Goal: Task Accomplishment & Management: Manage account settings

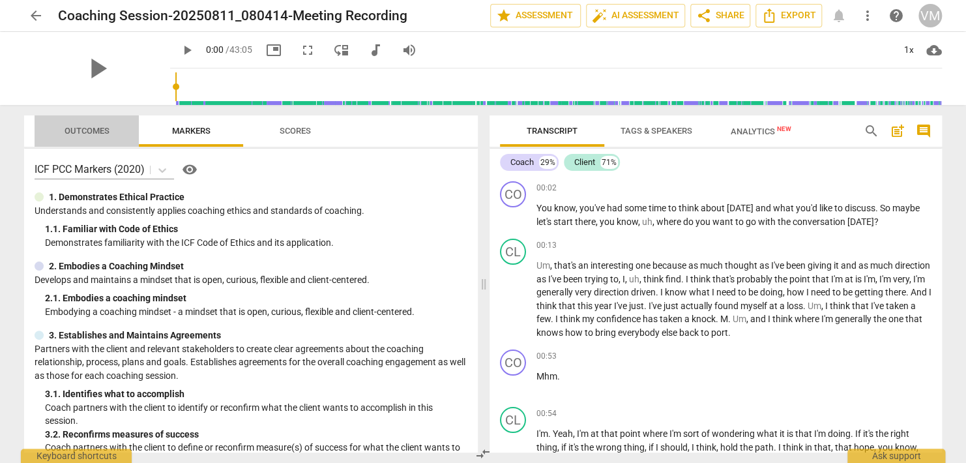
click at [71, 128] on span "Outcomes" at bounding box center [86, 131] width 45 height 10
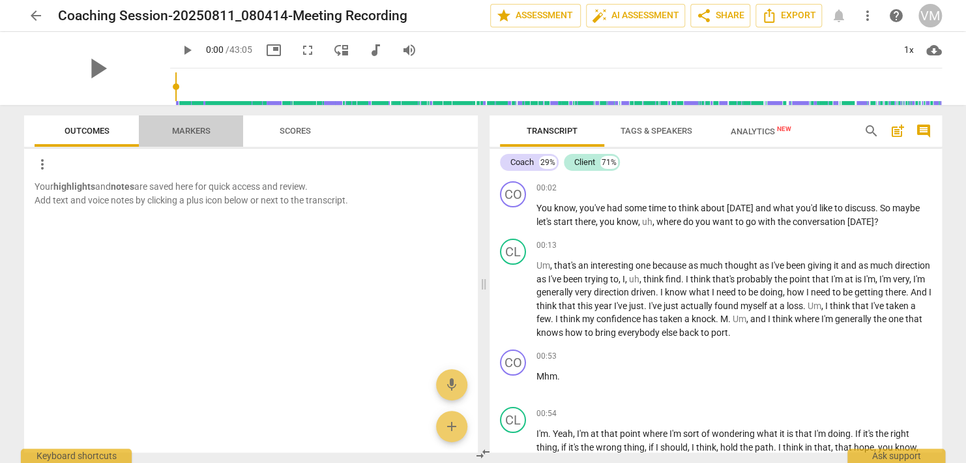
click at [179, 129] on span "Markers" at bounding box center [191, 131] width 38 height 10
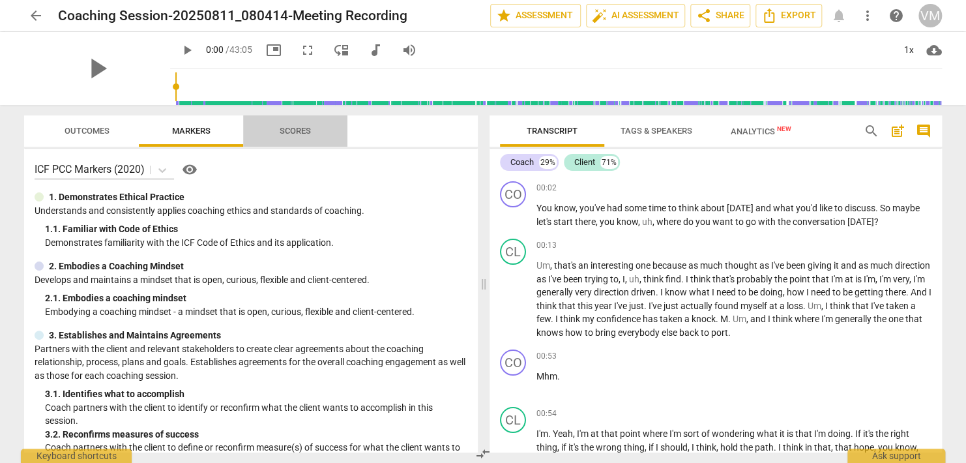
click at [303, 132] on span "Scores" at bounding box center [294, 131] width 31 height 10
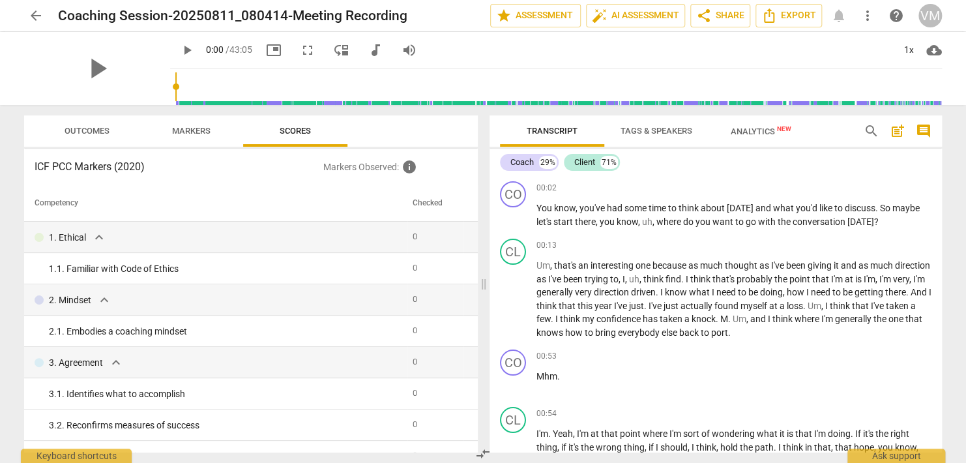
click at [72, 165] on h3 "ICF PCC Markers (2020)" at bounding box center [179, 167] width 289 height 16
click at [74, 129] on span "Outcomes" at bounding box center [86, 131] width 45 height 10
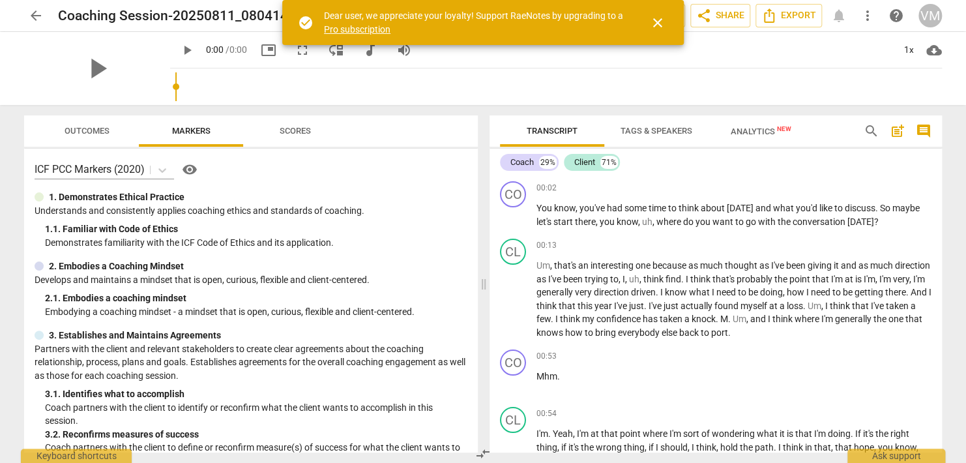
click at [658, 22] on span "close" at bounding box center [658, 23] width 16 height 16
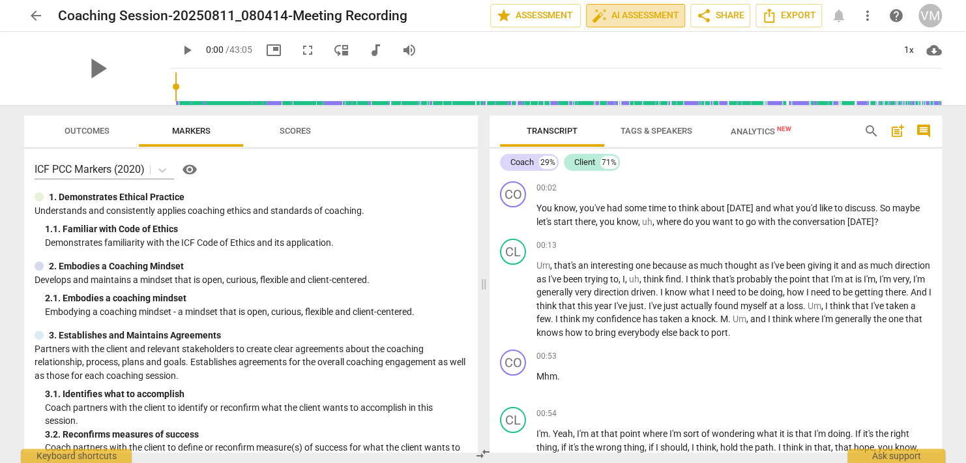
click at [621, 12] on span "auto_fix_high AI Assessment" at bounding box center [635, 16] width 87 height 16
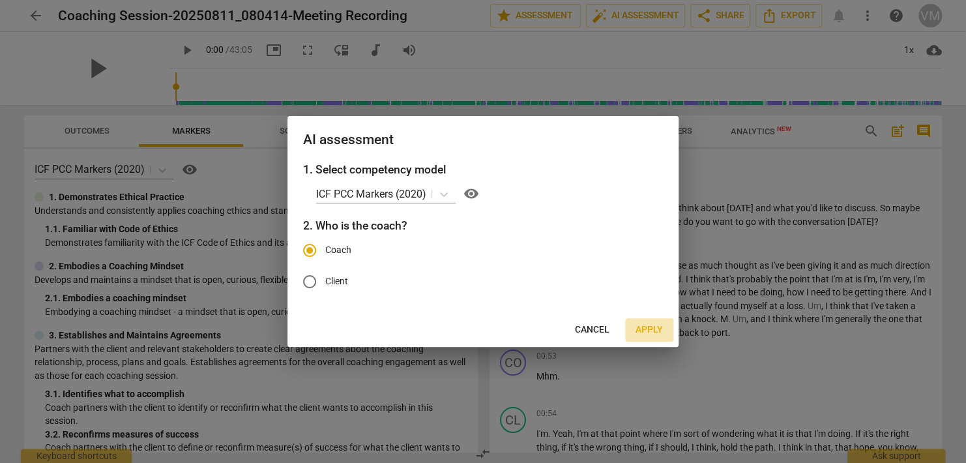
click at [642, 330] on span "Apply" at bounding box center [648, 329] width 27 height 13
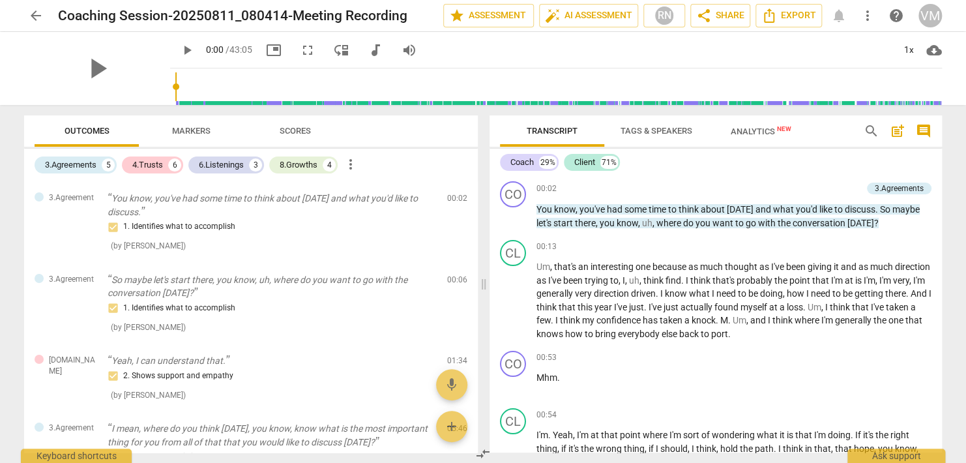
click at [756, 132] on span "Analytics New" at bounding box center [760, 131] width 61 height 10
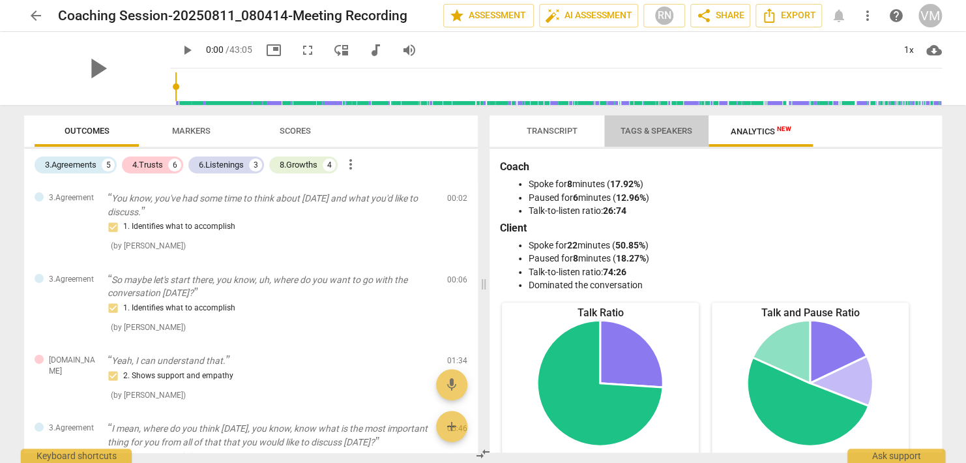
click at [670, 132] on span "Tags & Speakers" at bounding box center [656, 131] width 72 height 10
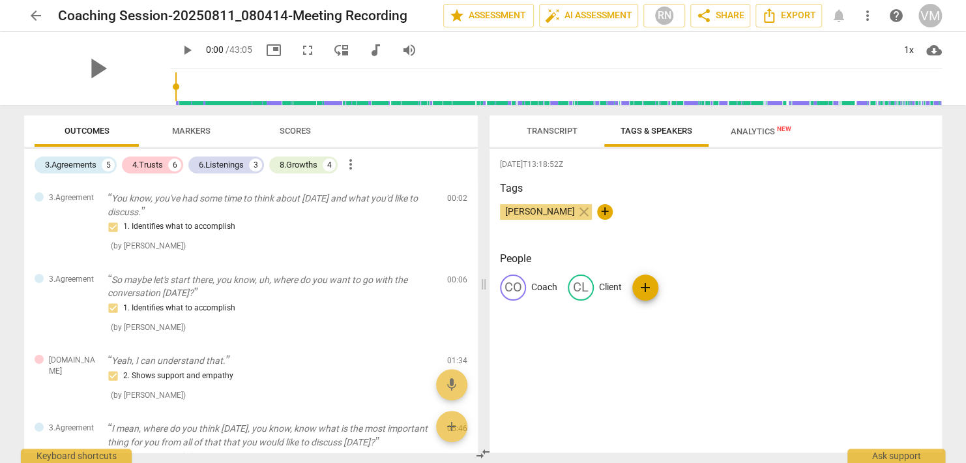
click at [553, 127] on span "Transcript" at bounding box center [551, 131] width 51 height 10
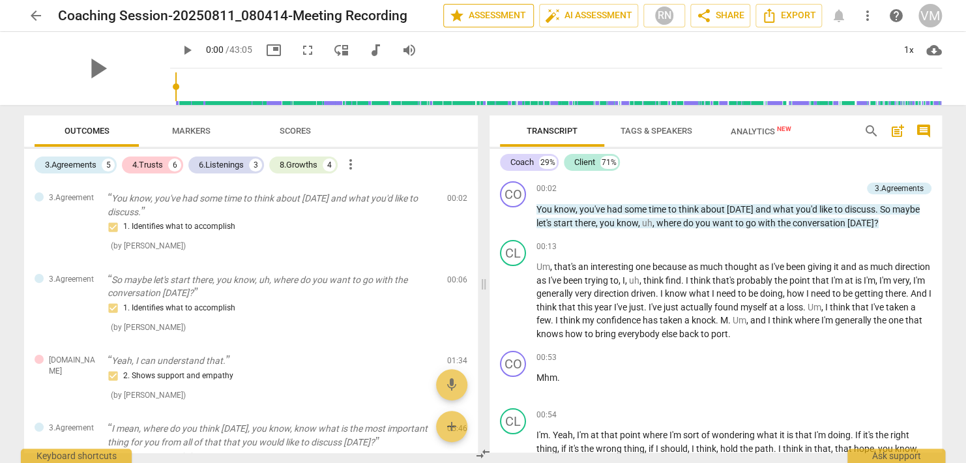
click at [483, 17] on span "star Assessment" at bounding box center [488, 16] width 79 height 16
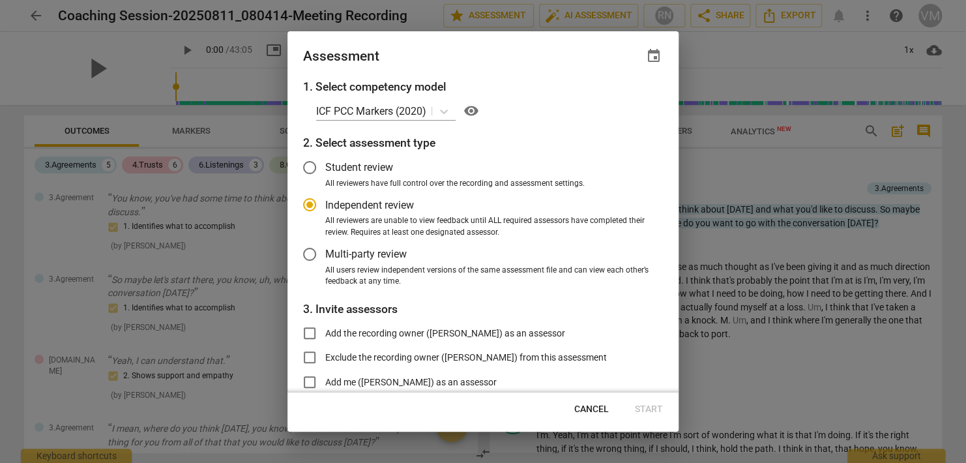
scroll to position [91, 0]
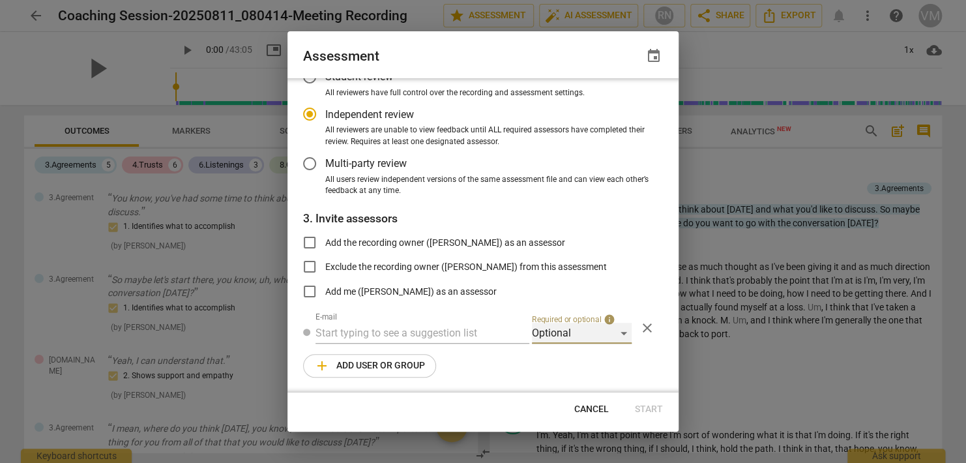
click at [618, 334] on div "Optional" at bounding box center [582, 332] width 100 height 21
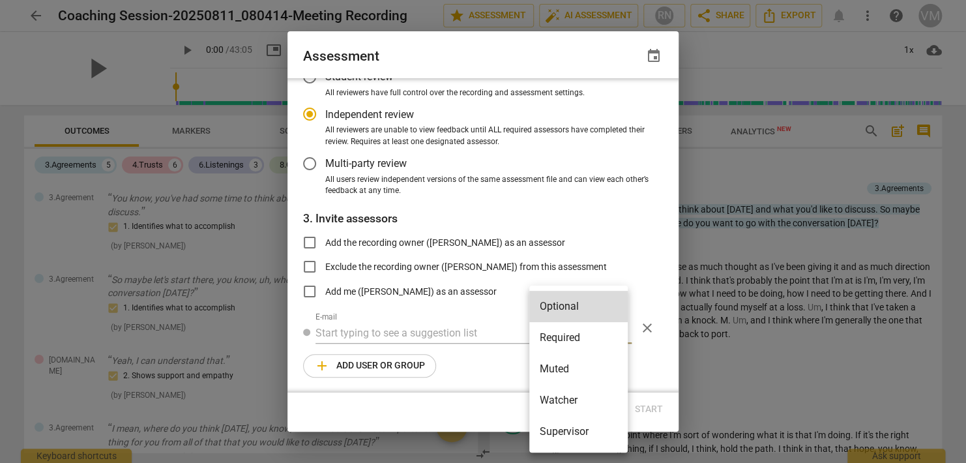
click at [651, 266] on div at bounding box center [483, 231] width 966 height 463
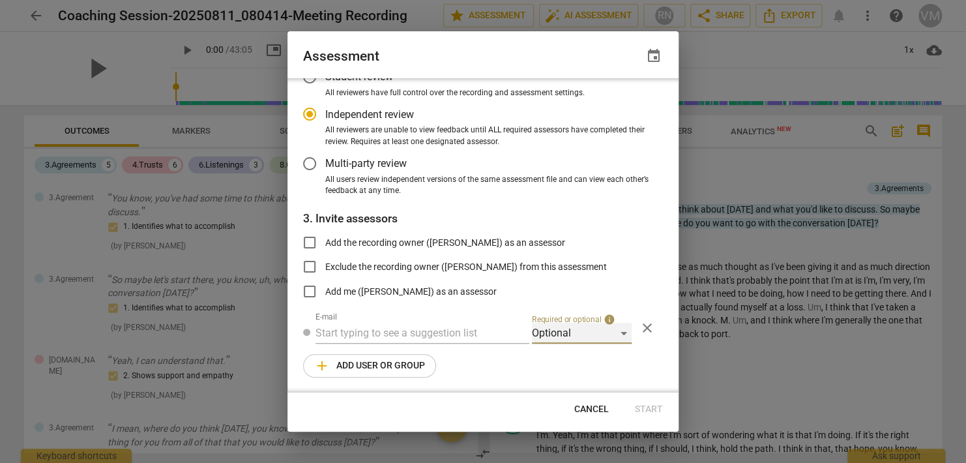
scroll to position [0, 0]
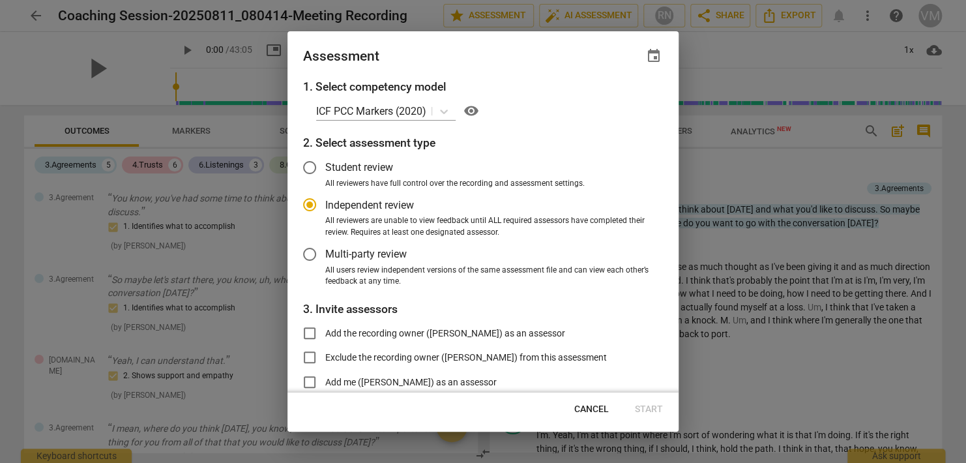
click at [712, 59] on div at bounding box center [483, 231] width 966 height 463
radio input "false"
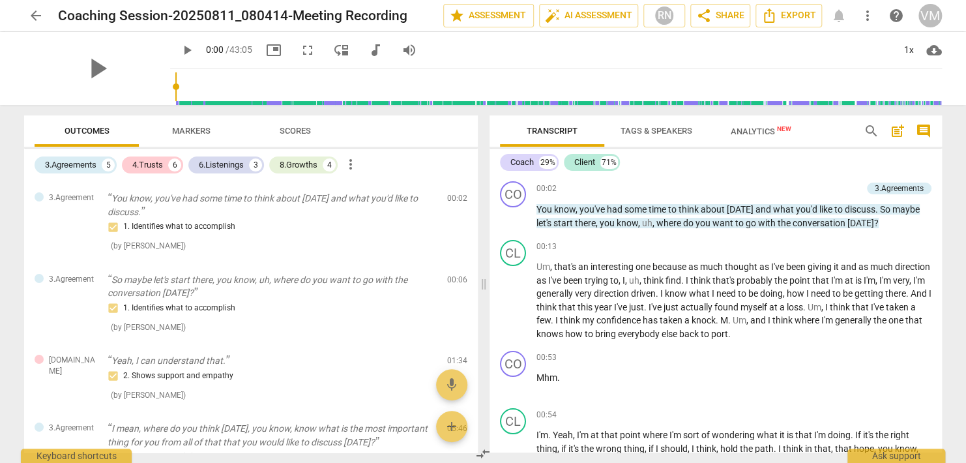
click at [696, 59] on div "play_arrow 0:00 / 43:05 picture_in_picture fullscreen move_down audiotrack volu…" at bounding box center [555, 50] width 771 height 36
click at [931, 17] on div "VM" at bounding box center [929, 15] width 23 height 23
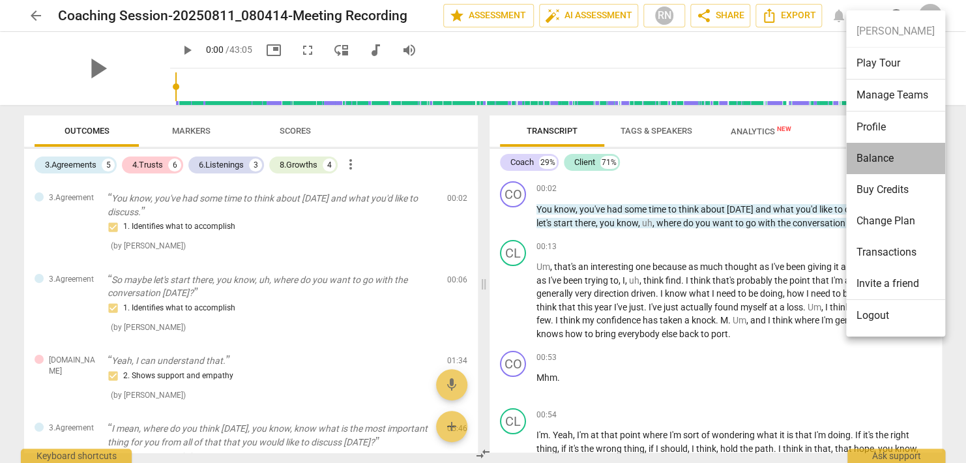
click at [884, 162] on li "Balance" at bounding box center [895, 158] width 99 height 31
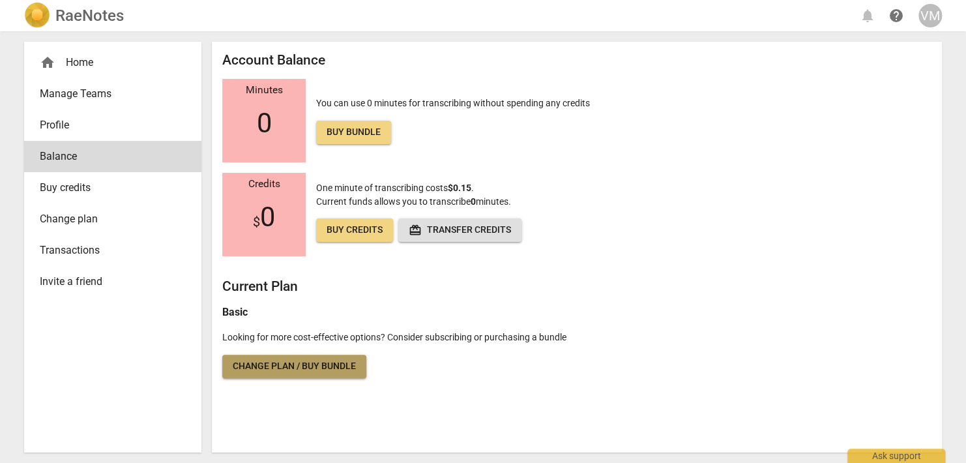
click at [305, 371] on span "Change plan / Buy bundle" at bounding box center [294, 366] width 123 height 13
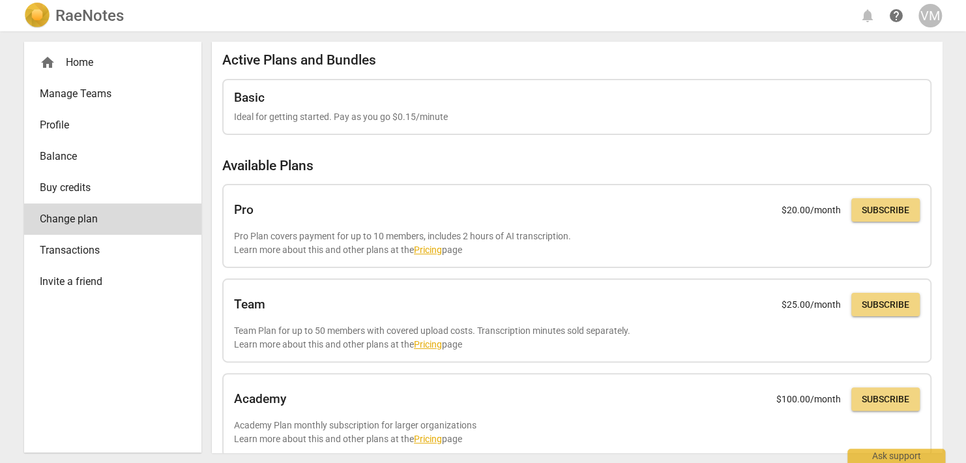
click at [68, 182] on span "Buy credits" at bounding box center [108, 188] width 136 height 16
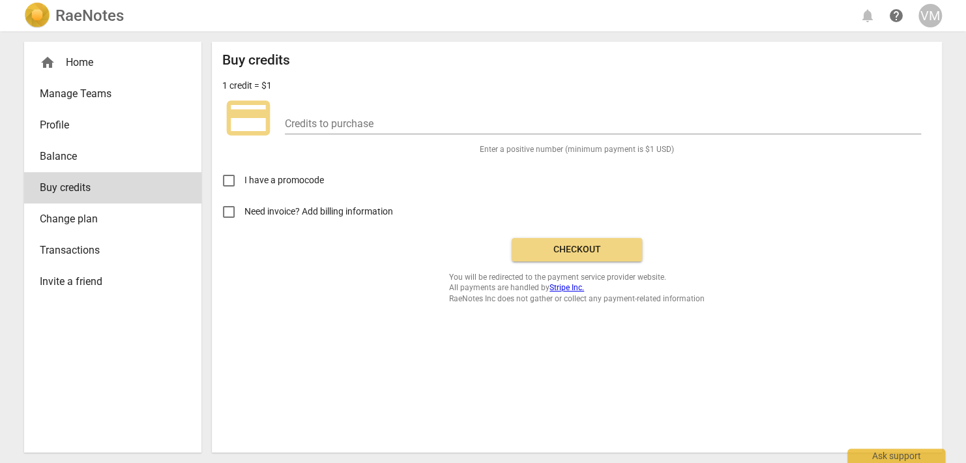
click at [55, 150] on span "Balance" at bounding box center [108, 157] width 136 height 16
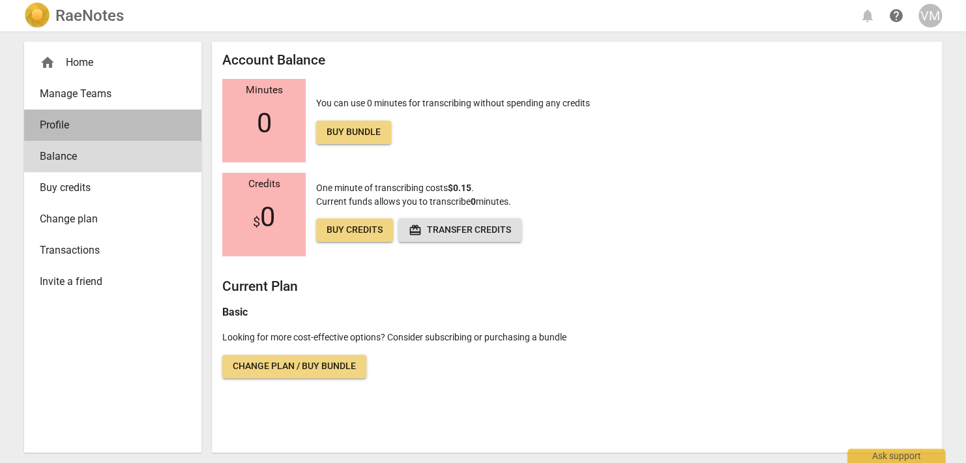
click at [55, 126] on span "Profile" at bounding box center [108, 125] width 136 height 16
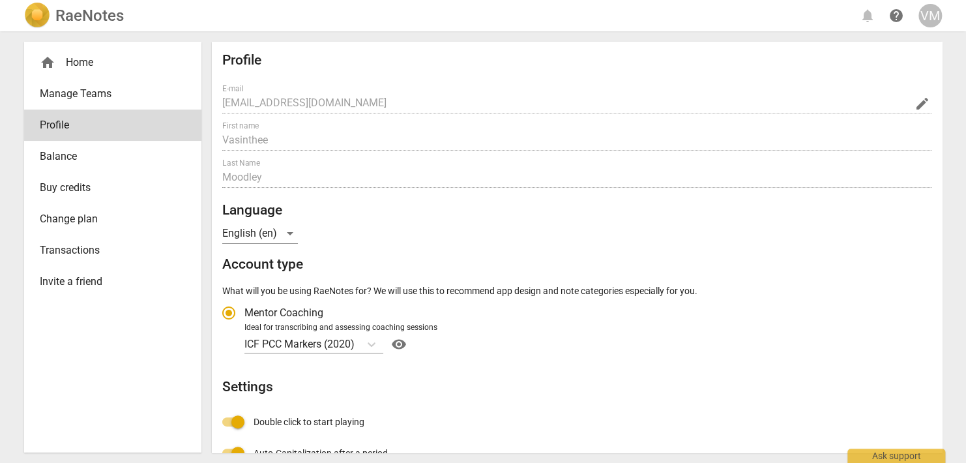
radio input "false"
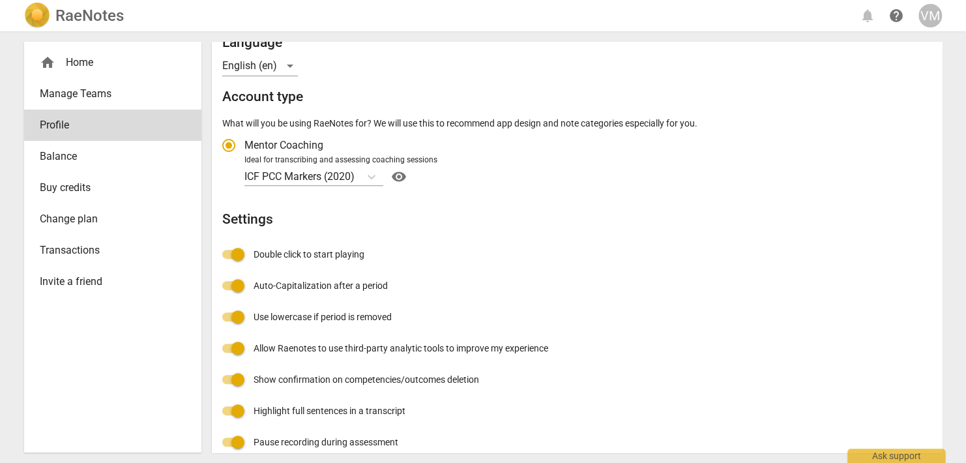
scroll to position [182, 0]
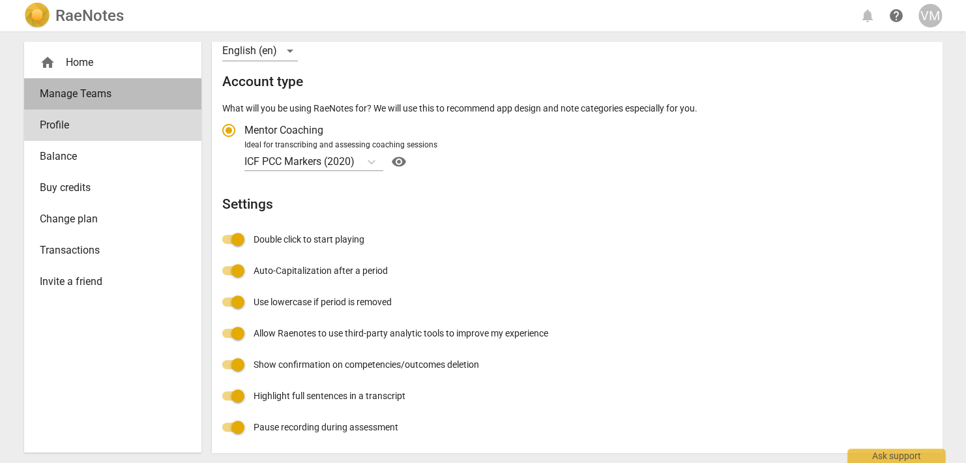
click at [57, 99] on span "Manage Teams" at bounding box center [108, 94] width 136 height 16
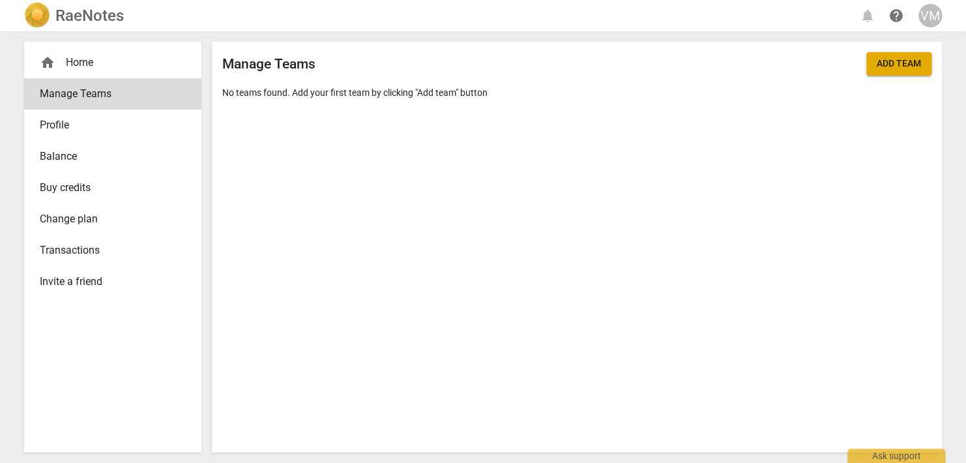
click at [64, 57] on div "home Home" at bounding box center [108, 63] width 136 height 16
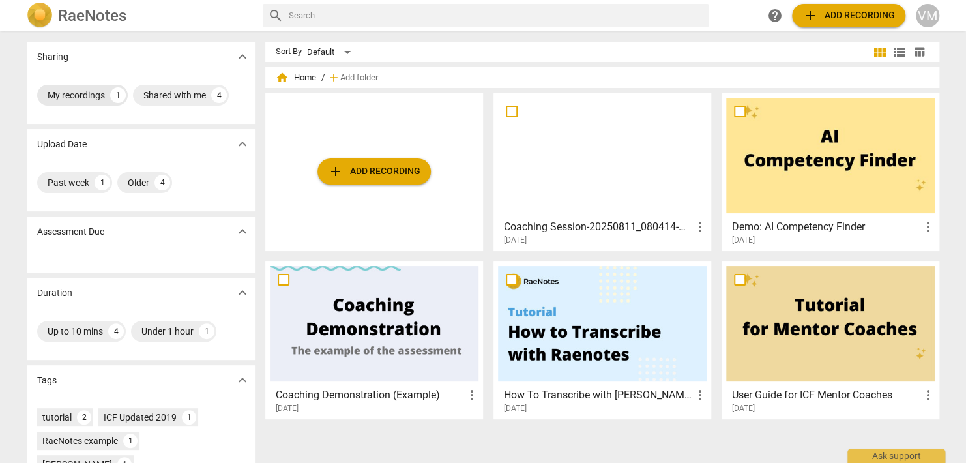
click at [85, 96] on div "My recordings" at bounding box center [76, 95] width 57 height 13
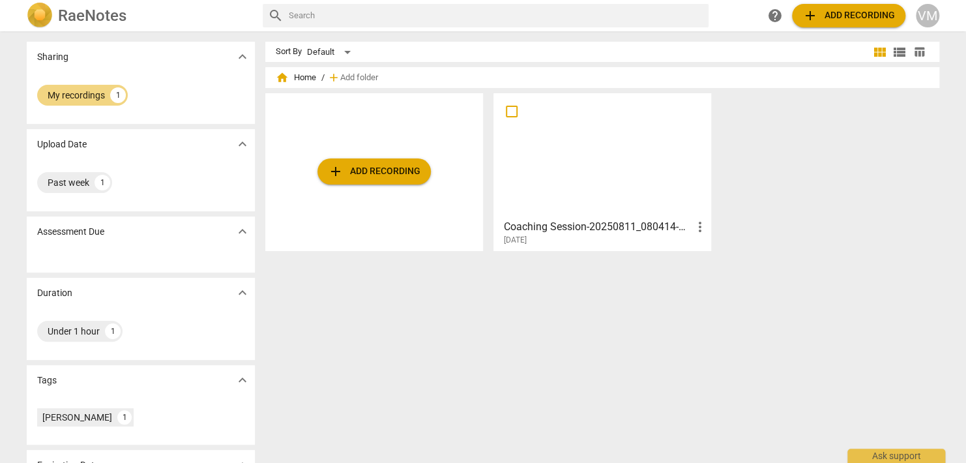
click at [555, 240] on div "2025-08-12" at bounding box center [606, 240] width 204 height 11
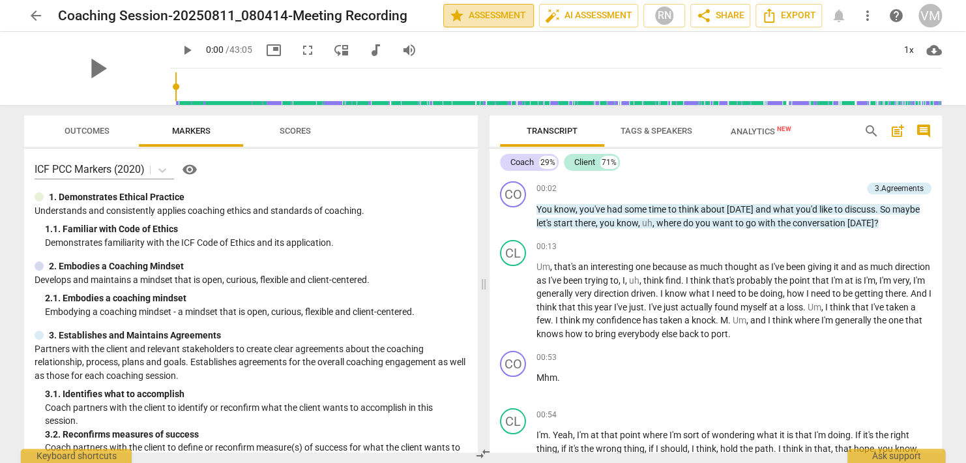
click at [493, 12] on span "star Assessment" at bounding box center [488, 16] width 79 height 16
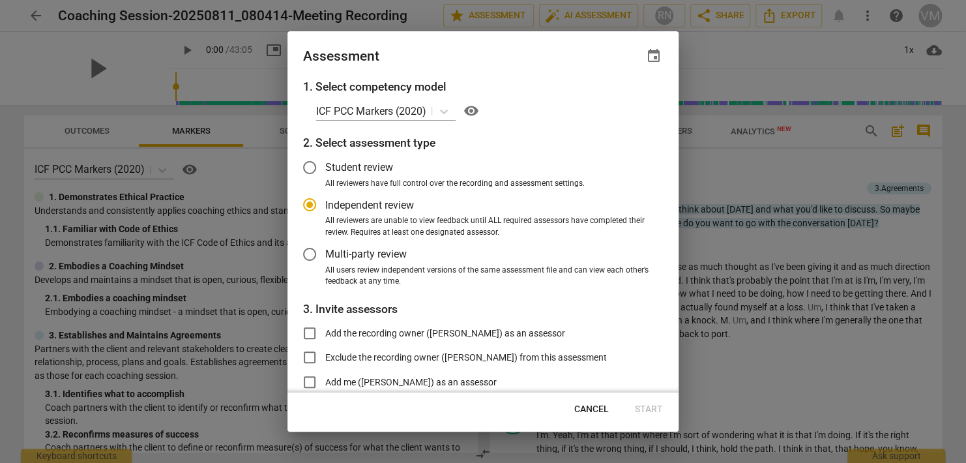
radio input "false"
click at [306, 253] on input "Multi-party review" at bounding box center [309, 253] width 31 height 31
click at [589, 410] on span "Cancel" at bounding box center [591, 409] width 35 height 13
radio input "false"
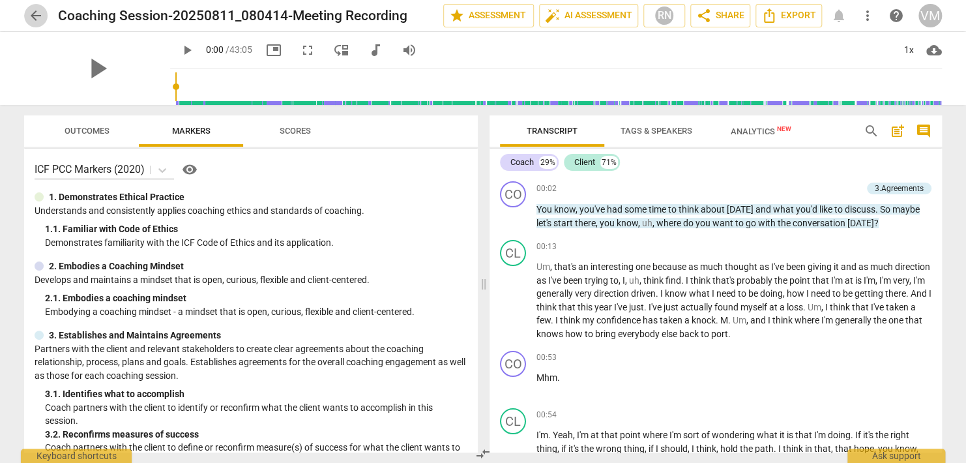
click at [35, 14] on span "arrow_back" at bounding box center [36, 16] width 16 height 16
